Goal: Information Seeking & Learning: Check status

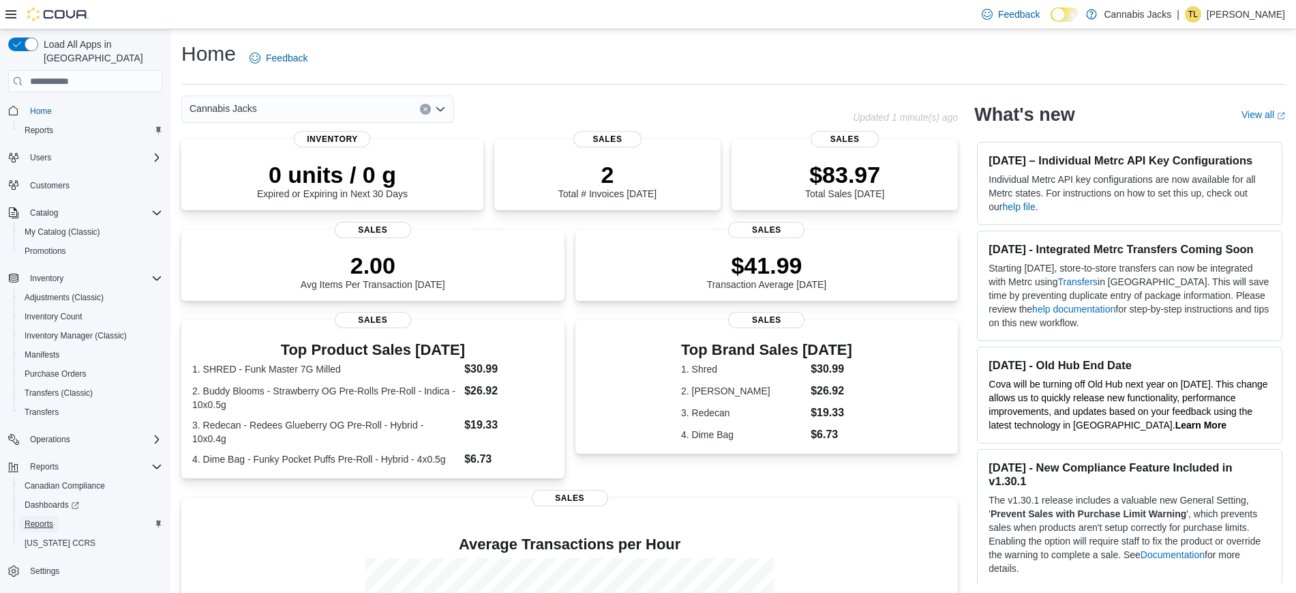
click at [44, 518] on span "Reports" at bounding box center [39, 523] width 29 height 11
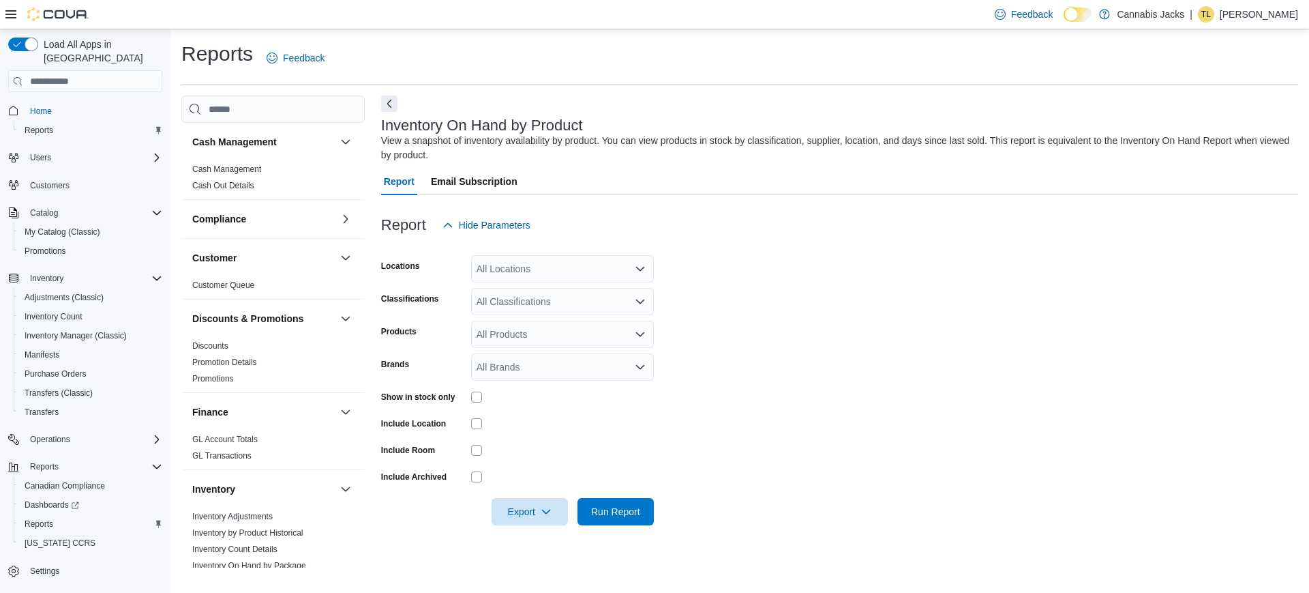
click at [641, 266] on icon "Open list of options" at bounding box center [640, 268] width 11 height 11
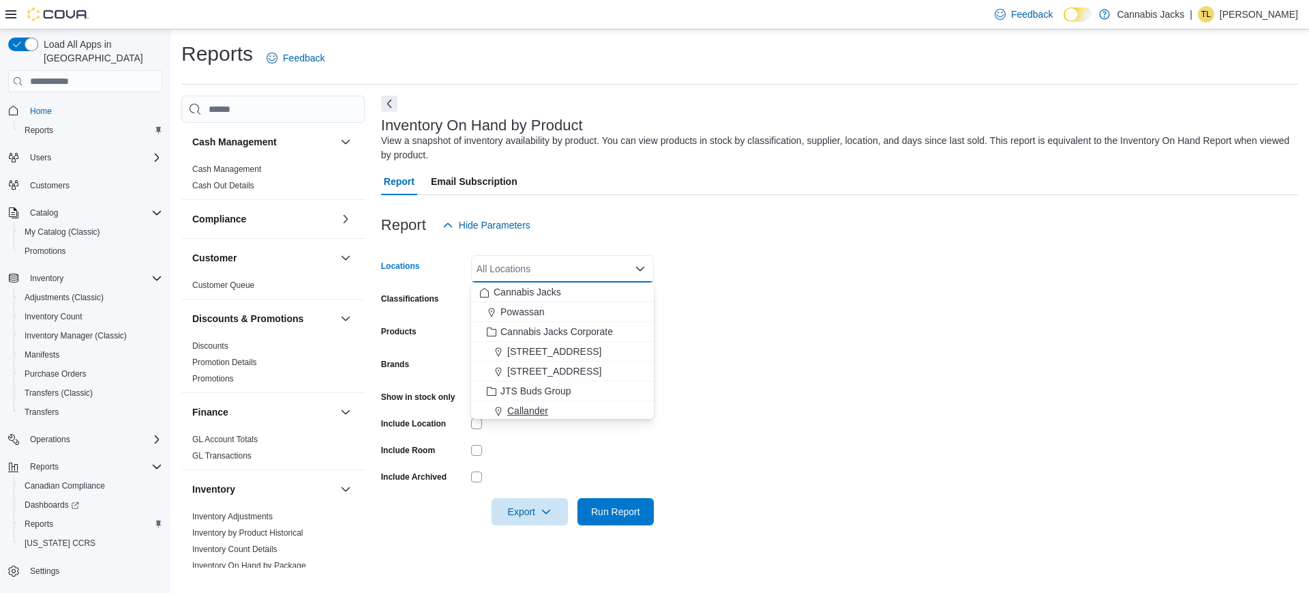
click at [519, 406] on span "Callander" at bounding box center [527, 411] width 41 height 14
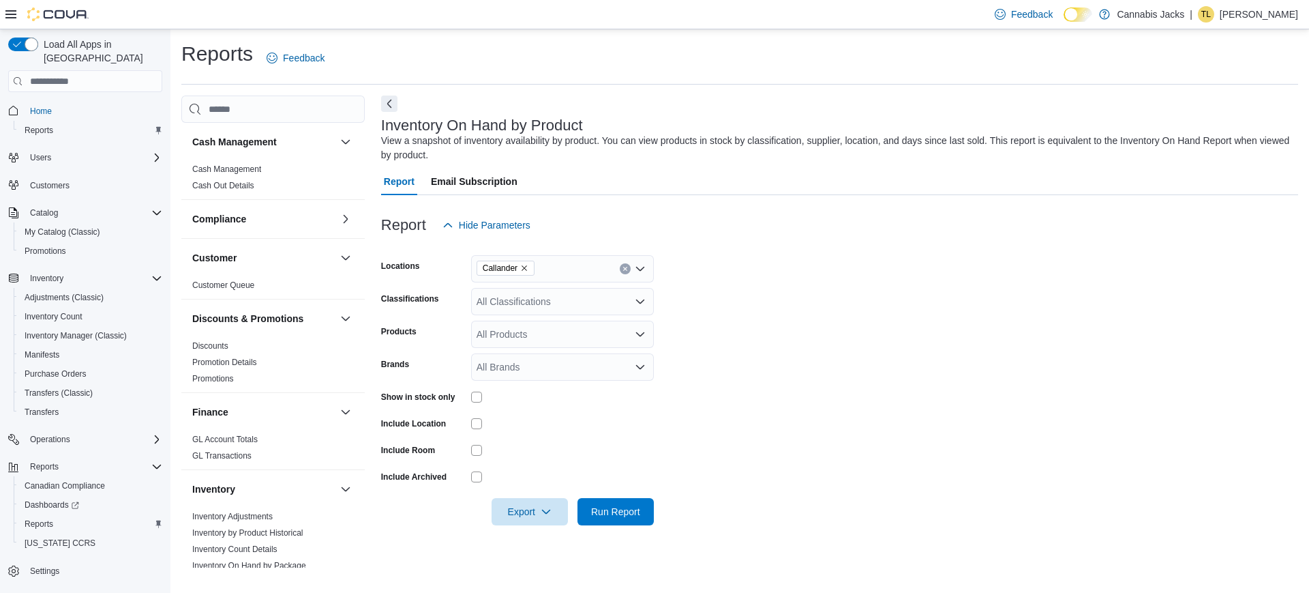
click at [767, 389] on form "Locations Callander Classifications All Classifications Products All Products B…" at bounding box center [839, 382] width 917 height 286
click at [641, 300] on icon "Open list of options" at bounding box center [640, 301] width 11 height 11
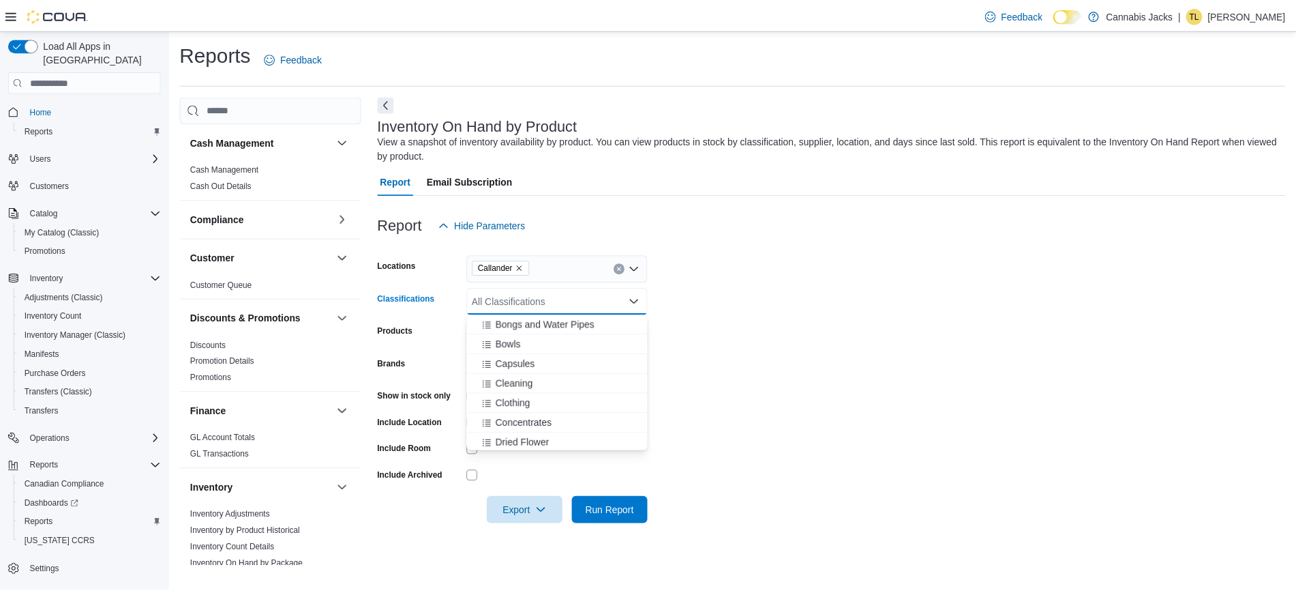
scroll to position [125, 0]
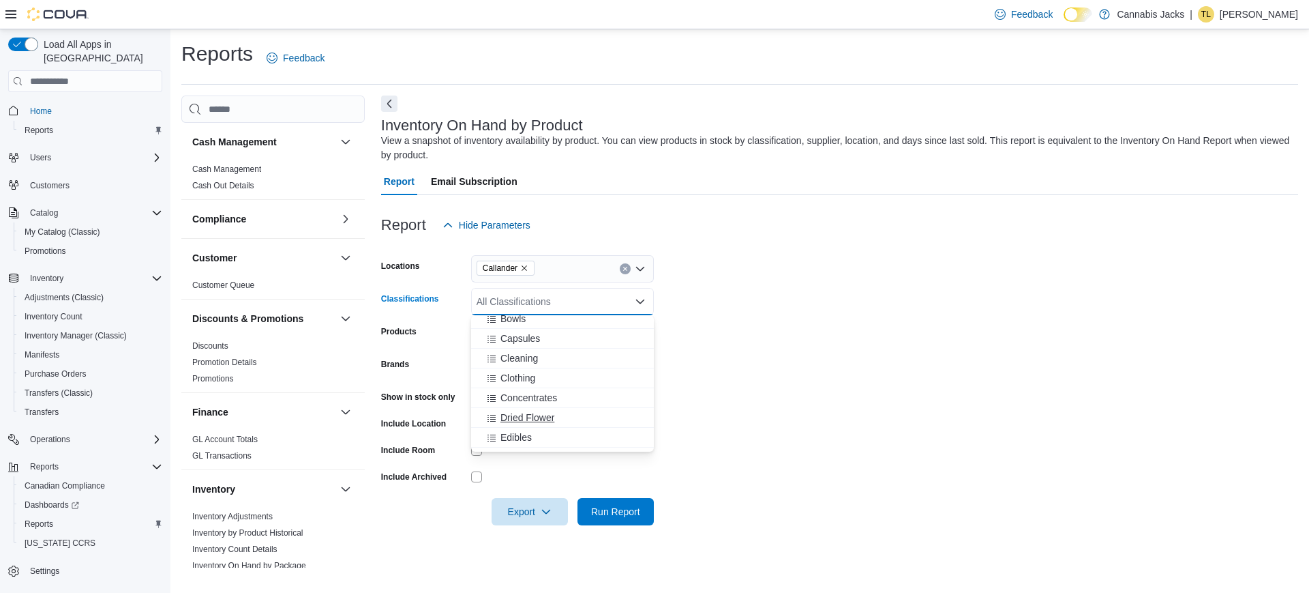
click at [539, 415] on span "Dried Flower" at bounding box center [528, 418] width 54 height 14
click at [611, 513] on span "Run Report" at bounding box center [615, 511] width 49 height 14
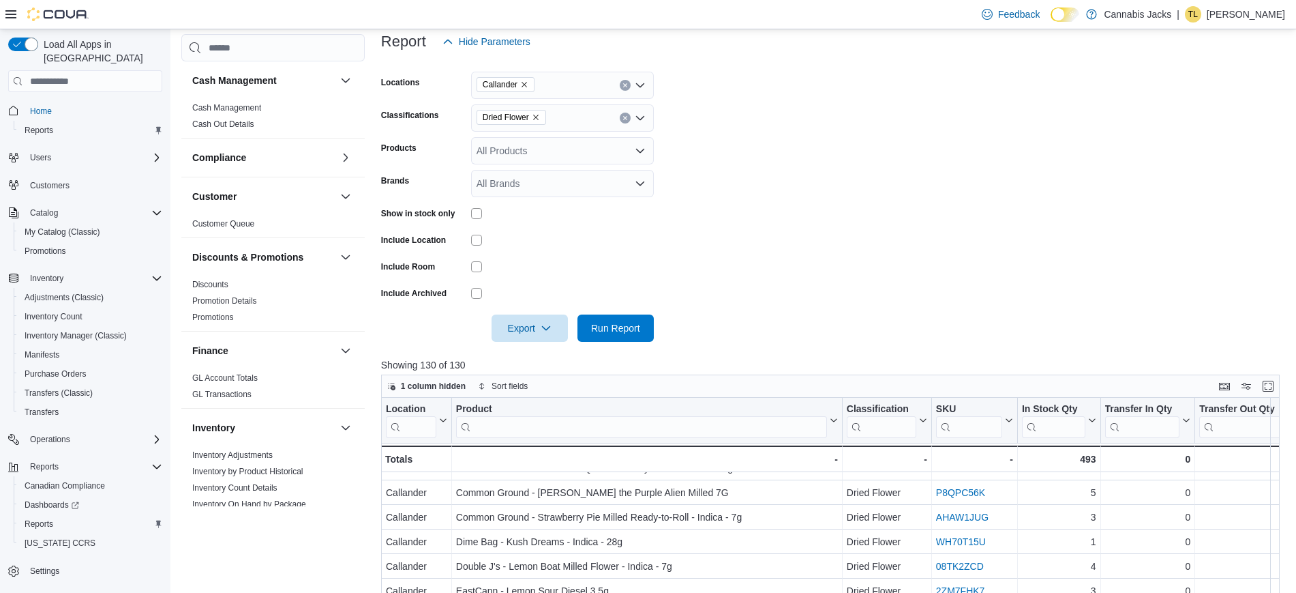
scroll to position [110, 0]
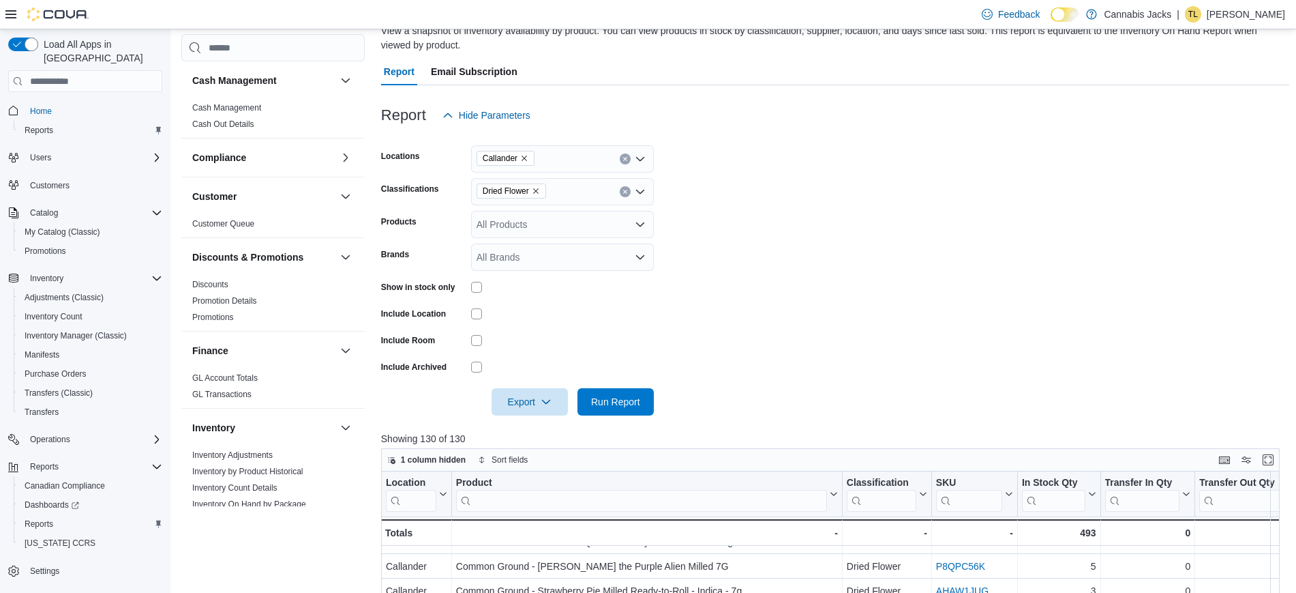
click at [540, 190] on icon "Remove Dried Flower from selection in this group" at bounding box center [536, 191] width 8 height 8
type input "***"
click at [525, 213] on span "Pre-Roll" at bounding box center [518, 215] width 35 height 14
click at [633, 398] on span "Run Report" at bounding box center [615, 401] width 49 height 14
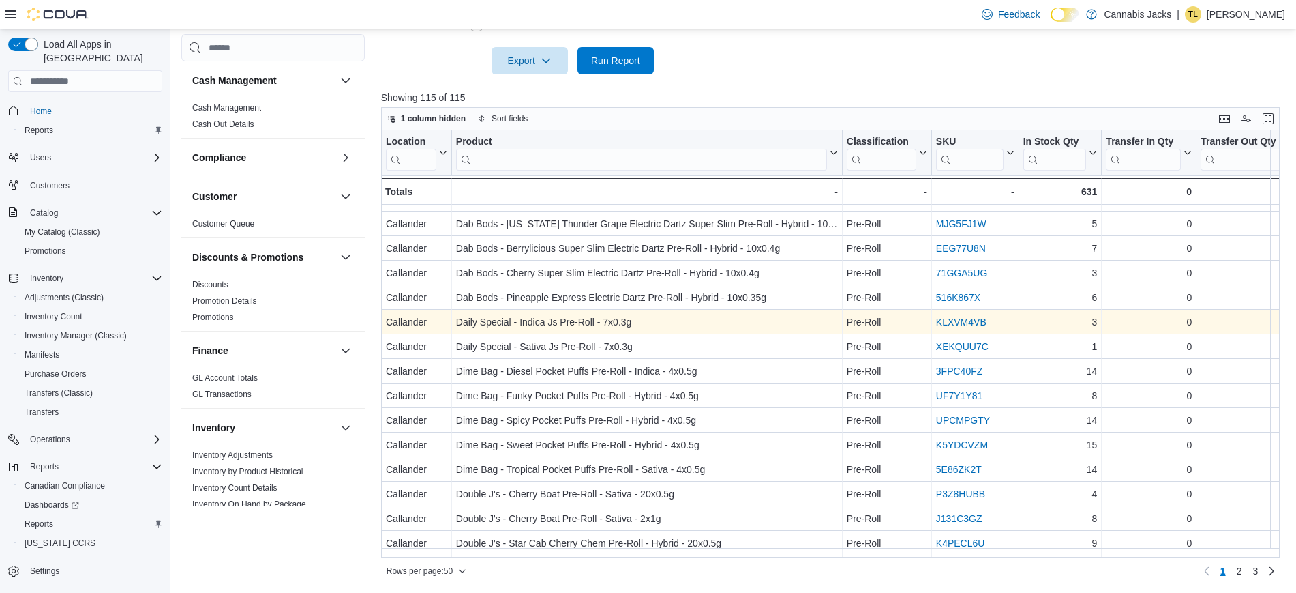
scroll to position [885, 0]
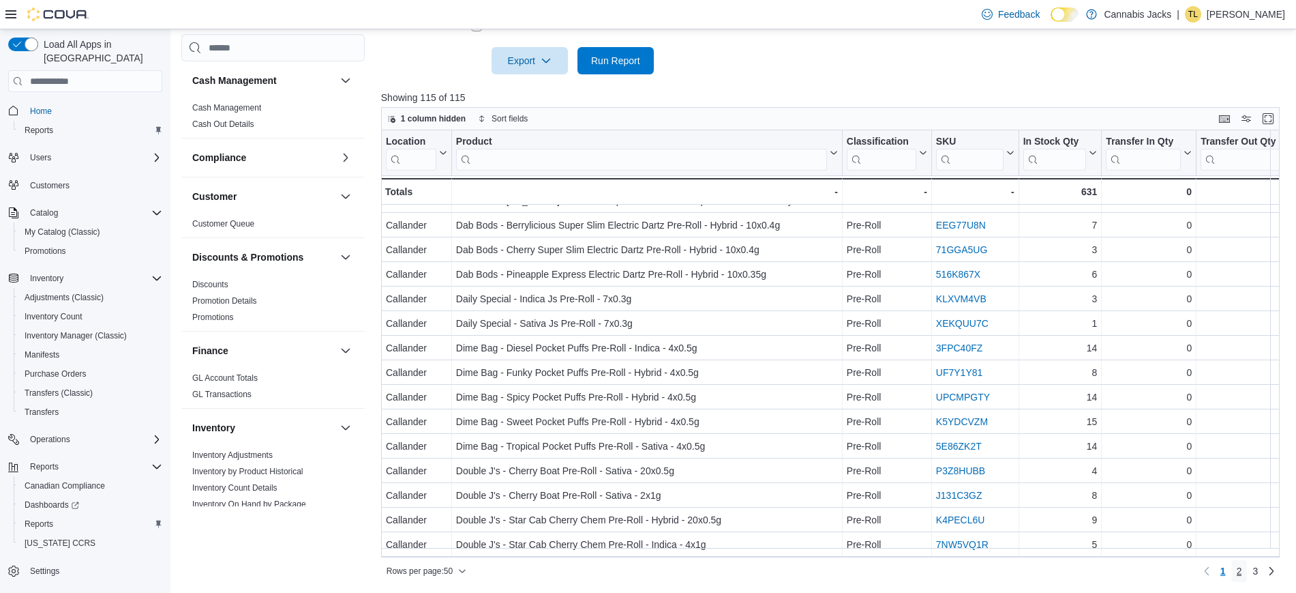
click at [1243, 571] on span "2" at bounding box center [1239, 571] width 5 height 14
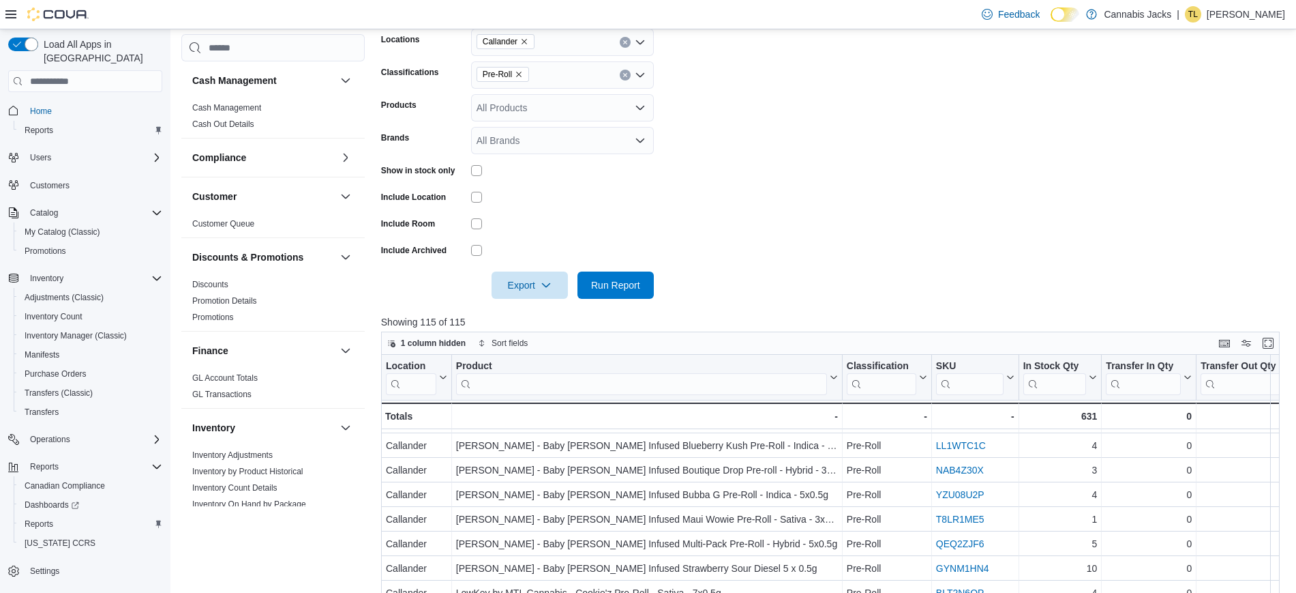
scroll to position [110, 0]
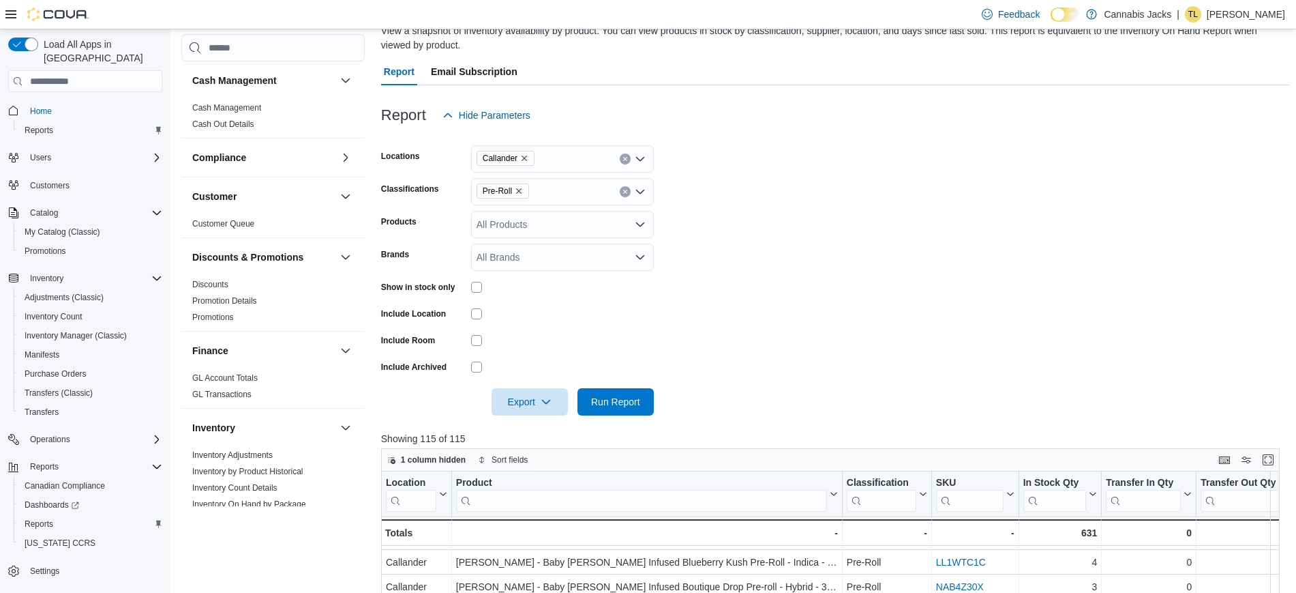
click at [517, 189] on icon "Remove Pre-Roll from selection in this group" at bounding box center [518, 191] width 5 height 5
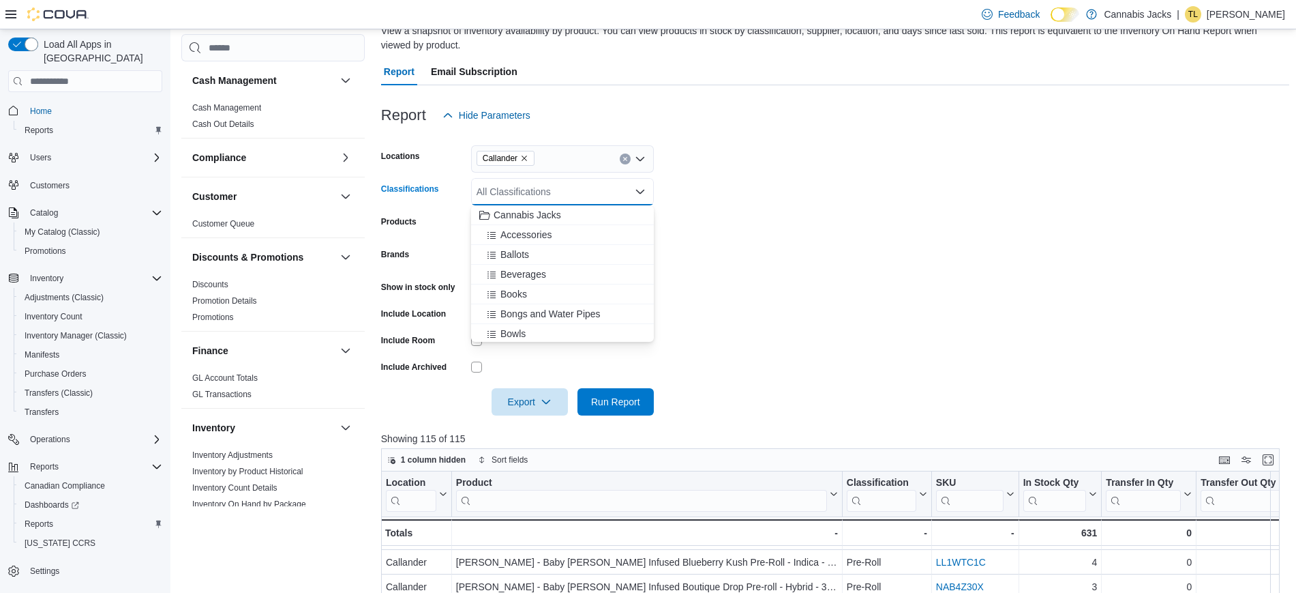
click at [517, 186] on div "All Classifications" at bounding box center [562, 191] width 183 height 27
type input "****"
click at [515, 216] on span "Vapes" at bounding box center [514, 215] width 27 height 14
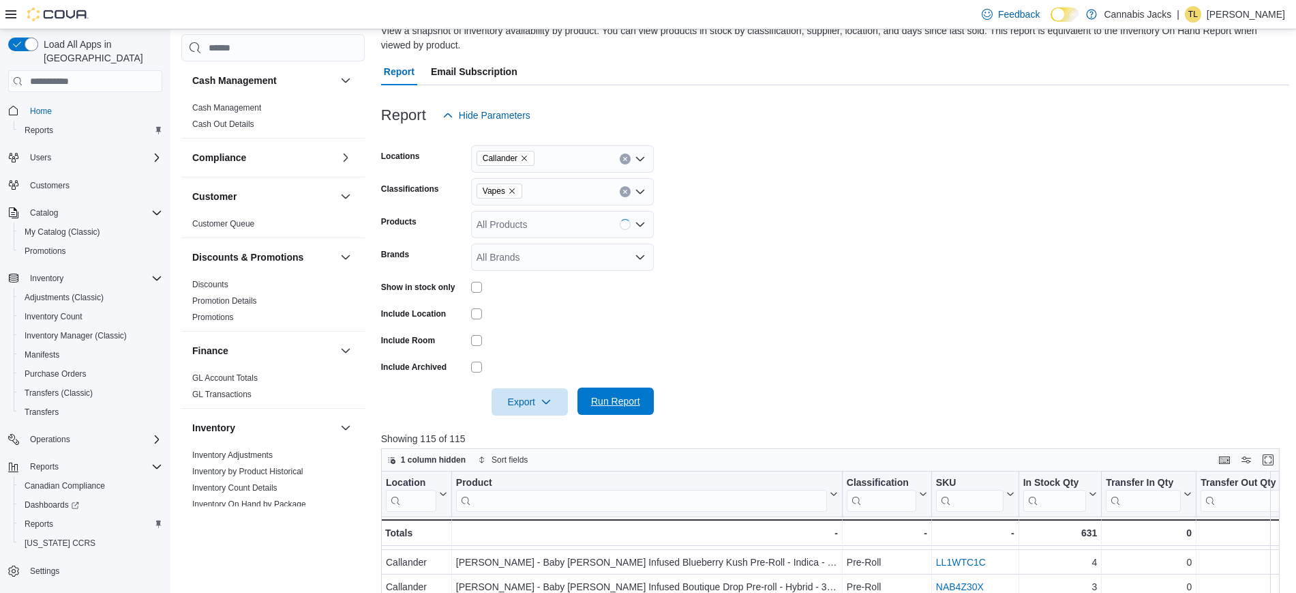
click at [625, 404] on span "Run Report" at bounding box center [615, 401] width 49 height 14
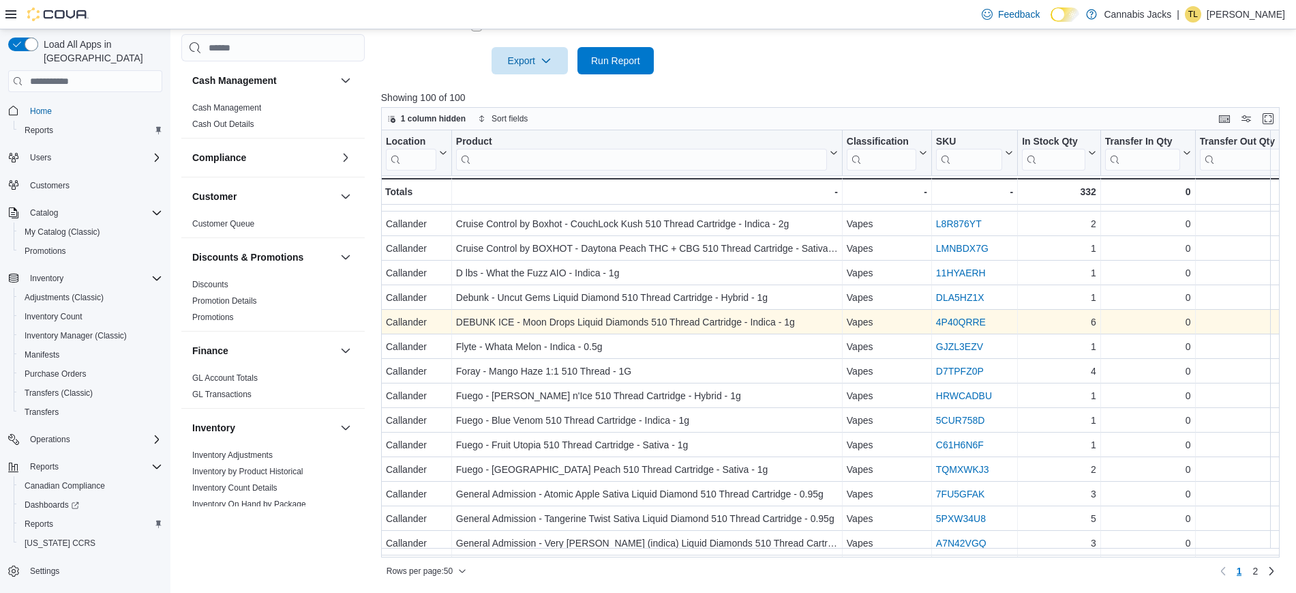
scroll to position [885, 0]
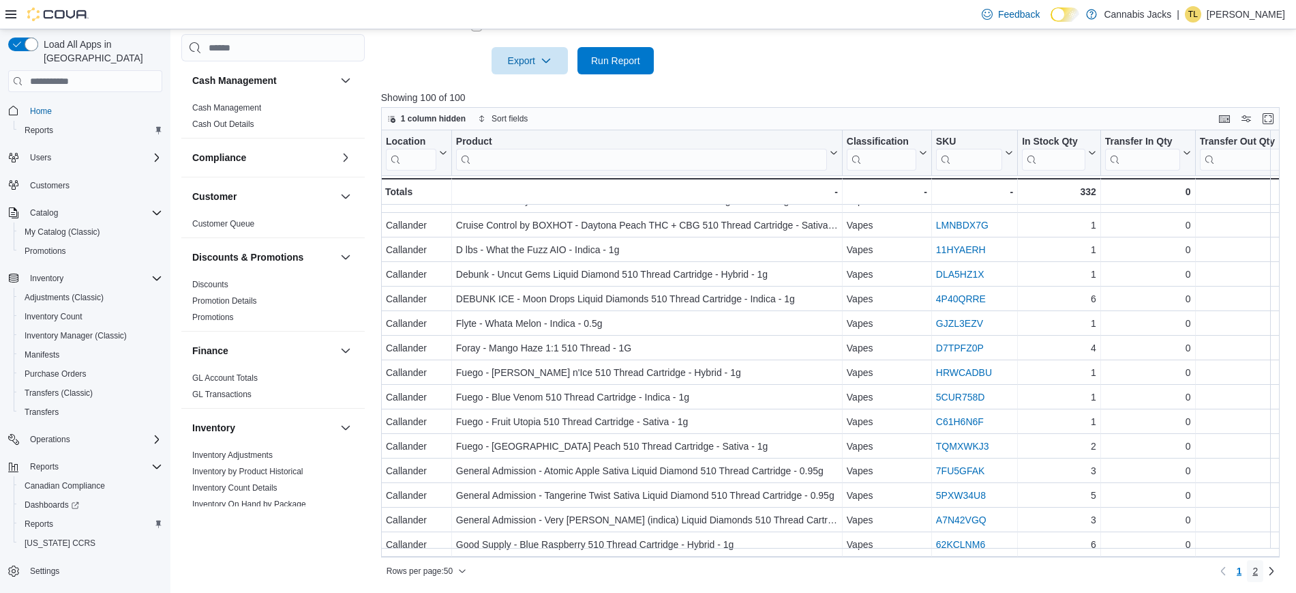
click at [1264, 569] on link "2" at bounding box center [1255, 571] width 16 height 22
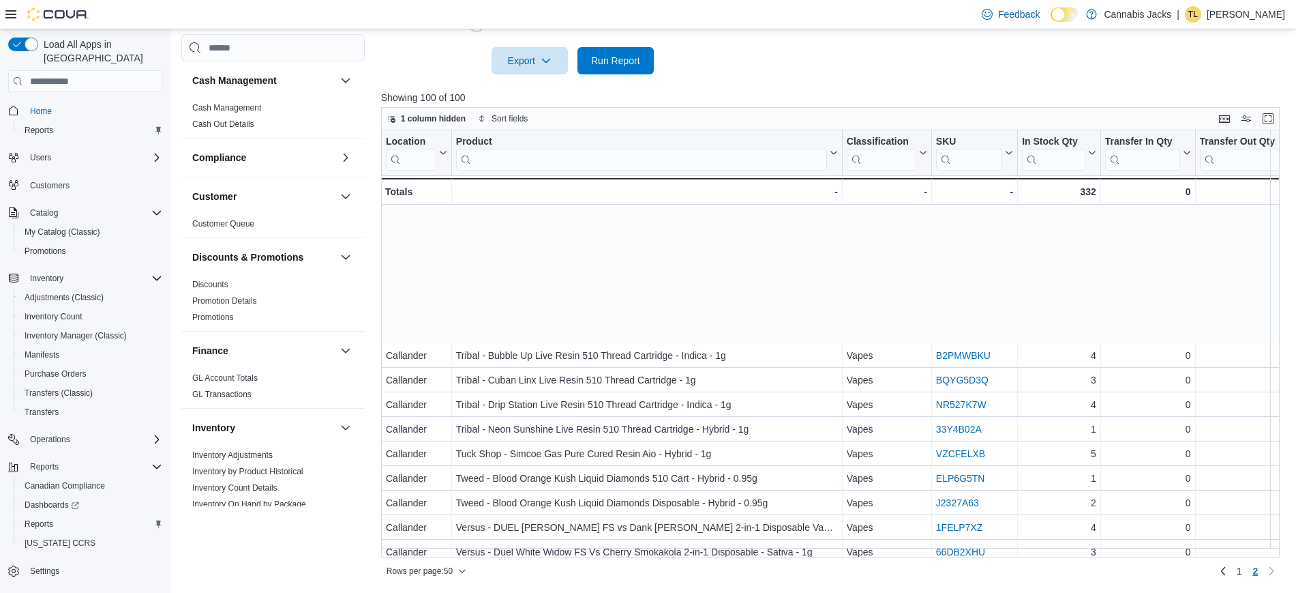
scroll to position [597, 0]
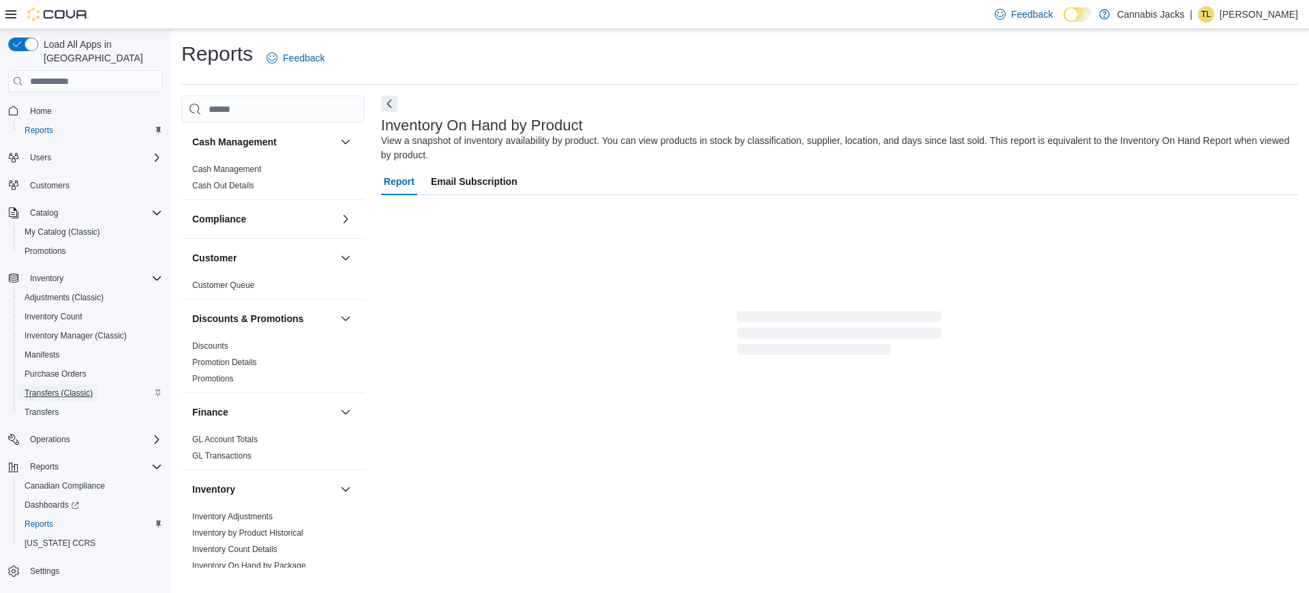
click at [78, 387] on span "Transfers (Classic)" at bounding box center [59, 392] width 68 height 11
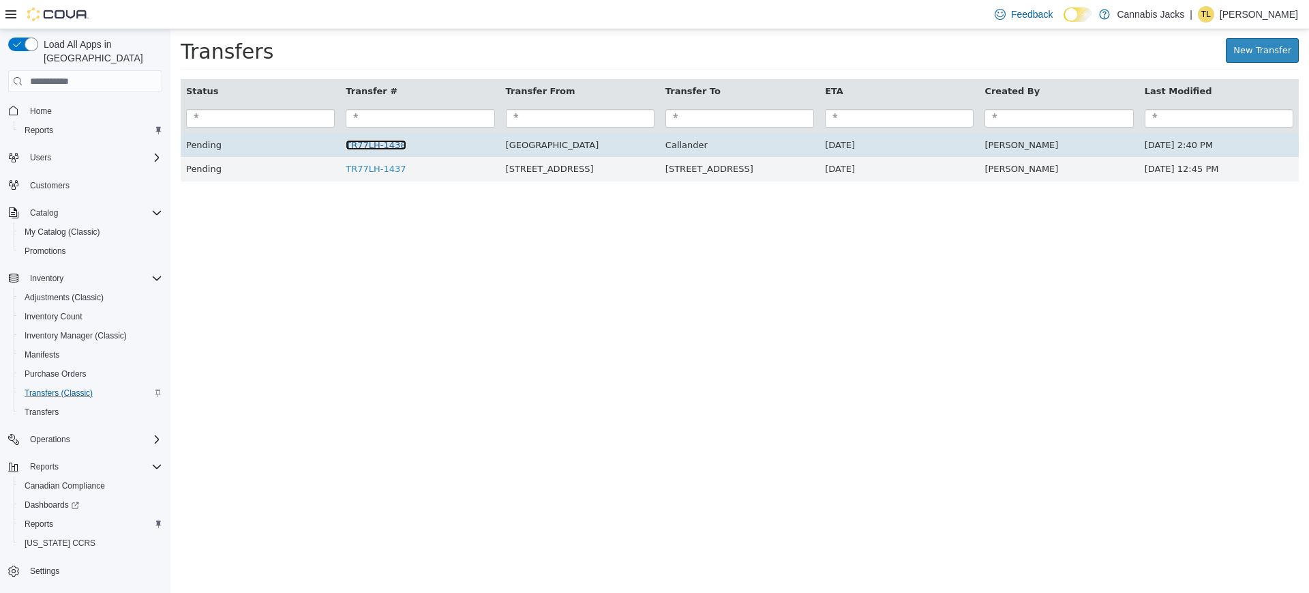
click at [355, 146] on link "TR77LH-1438" at bounding box center [376, 145] width 60 height 10
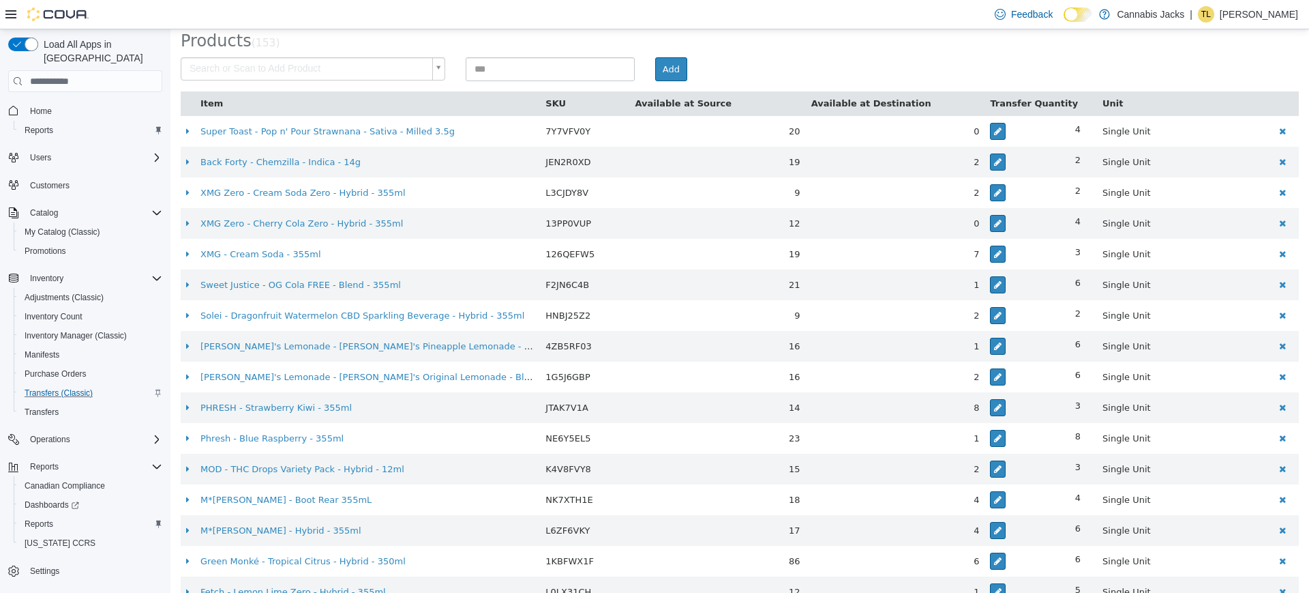
scroll to position [256, 0]
